Goal: Check status: Check status

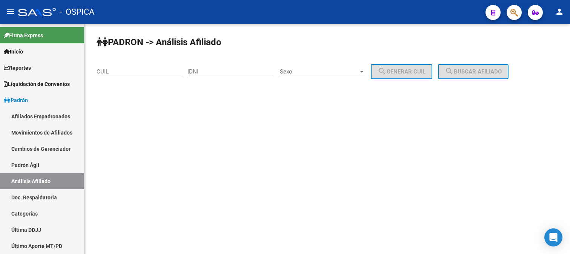
click at [128, 68] on input "CUIL" at bounding box center [139, 71] width 85 height 7
click at [123, 72] on input "CUIL" at bounding box center [139, 71] width 85 height 7
click at [122, 68] on div "CUIL" at bounding box center [139, 69] width 85 height 16
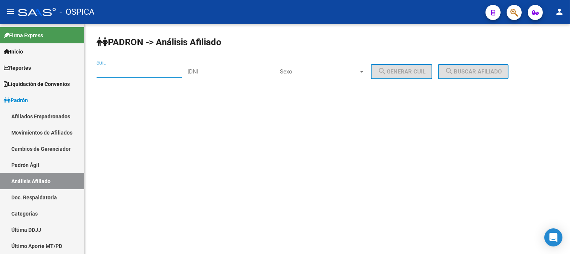
click at [113, 70] on input "CUIL" at bounding box center [139, 71] width 85 height 7
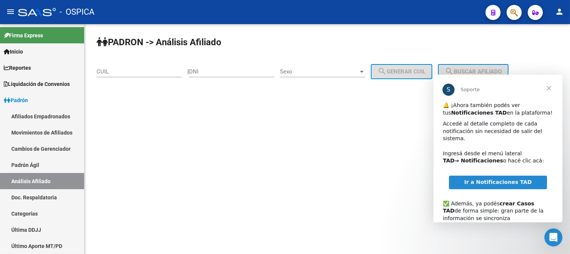
click at [115, 70] on input "CUIL" at bounding box center [139, 71] width 85 height 7
paste input "20-26742754-3"
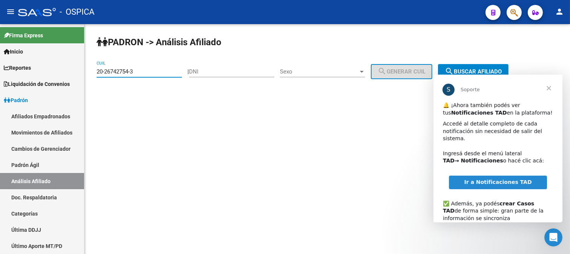
type input "20-26742754-3"
click at [382, 121] on mat-sidenav-content "PADRON -> Análisis Afiliado 20-26742754-3 CUIL | DNI Sexo Sexo search Generar C…" at bounding box center [328, 139] width 486 height 230
click at [548, 89] on span "Cerrar" at bounding box center [548, 88] width 27 height 27
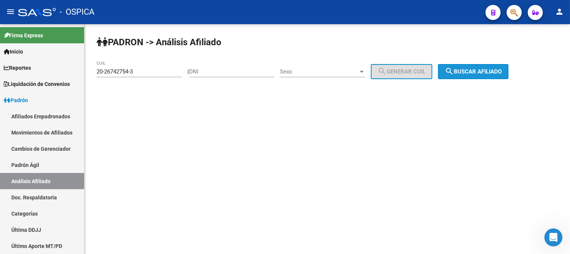
click at [465, 74] on span "search Buscar afiliado" at bounding box center [473, 71] width 57 height 7
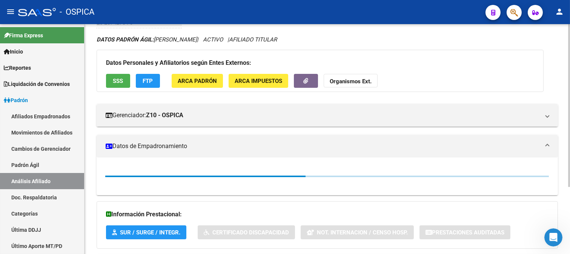
scroll to position [95, 0]
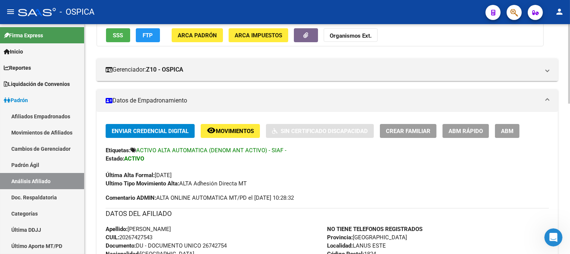
click at [320, 220] on div "DATOS DEL AFILIADO" at bounding box center [328, 216] width 444 height 17
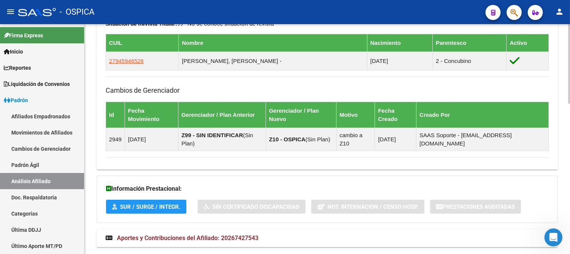
scroll to position [435, 0]
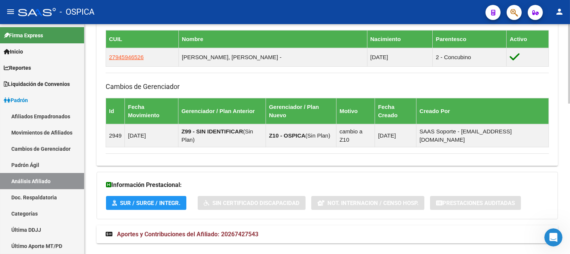
click at [309, 231] on mat-panel-title "Aportes y Contribuciones del Afiliado: 20267427543" at bounding box center [323, 235] width 434 height 8
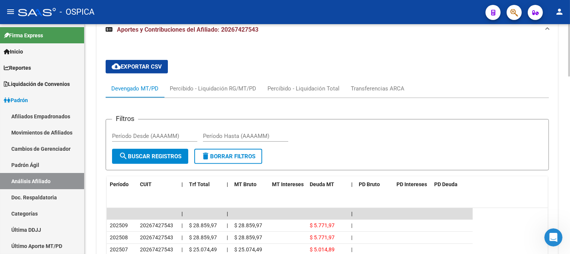
scroll to position [645, 0]
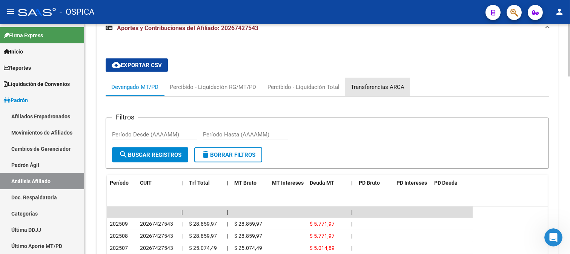
click at [372, 83] on div "Transferencias ARCA" at bounding box center [378, 87] width 54 height 8
